Goal: Information Seeking & Learning: Stay updated

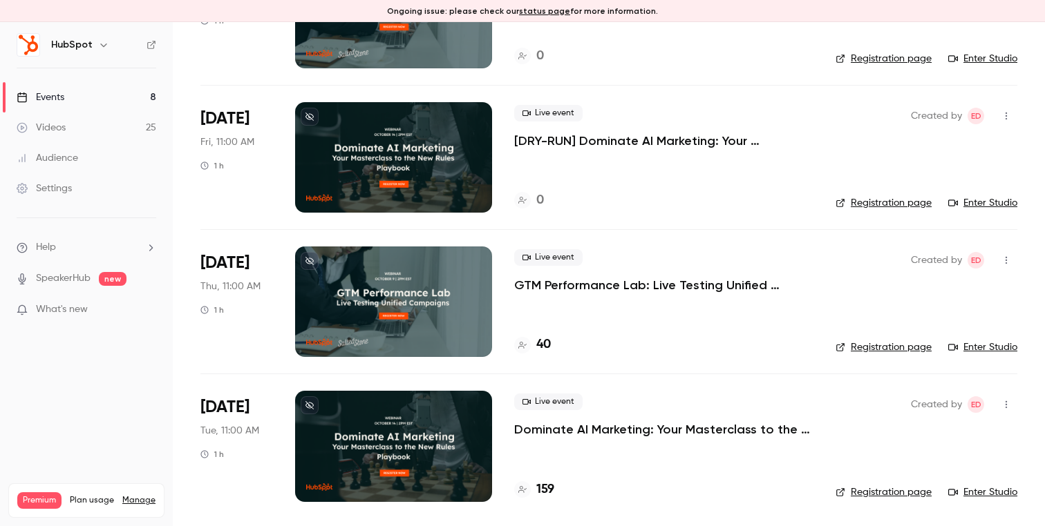
scroll to position [762, 0]
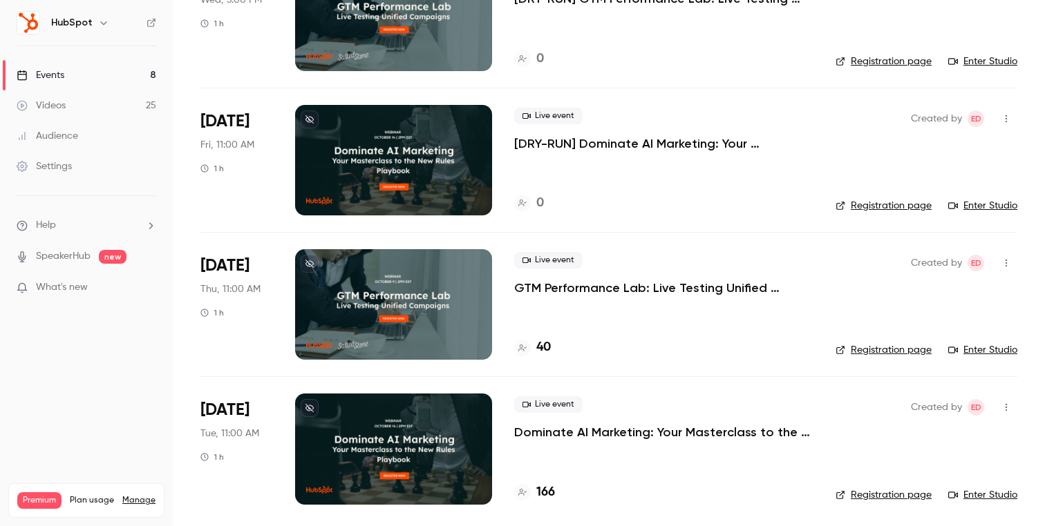
scroll to position [740, 0]
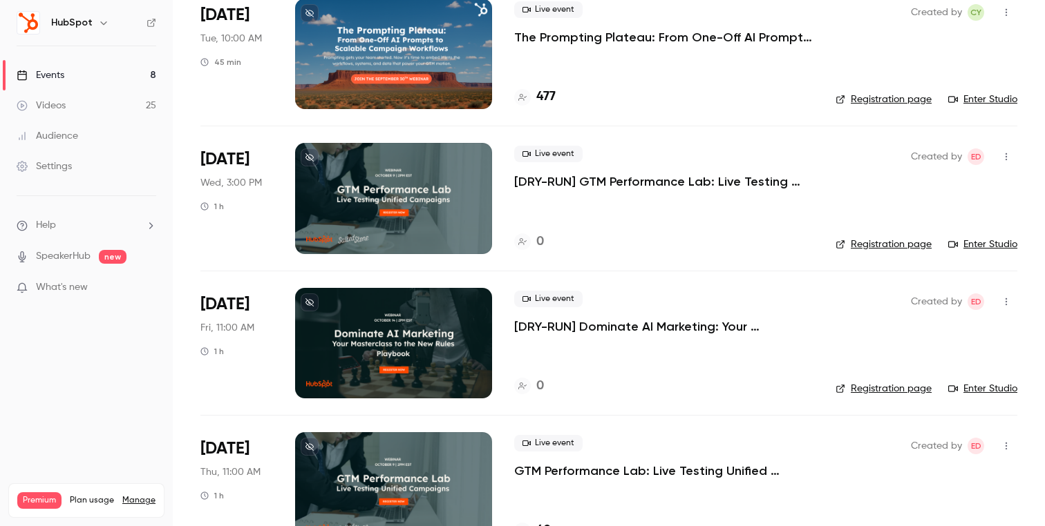
scroll to position [740, 0]
